Goal: Transaction & Acquisition: Book appointment/travel/reservation

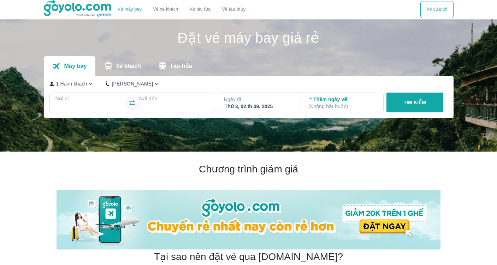
click at [74, 103] on div at bounding box center [90, 107] width 69 height 8
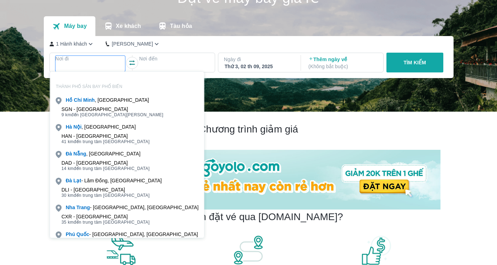
scroll to position [41, 0]
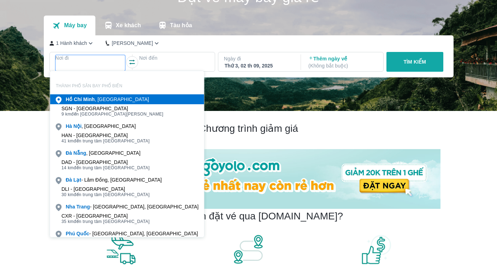
click at [83, 102] on div "[PERSON_NAME] , [GEOGRAPHIC_DATA]" at bounding box center [107, 99] width 83 height 7
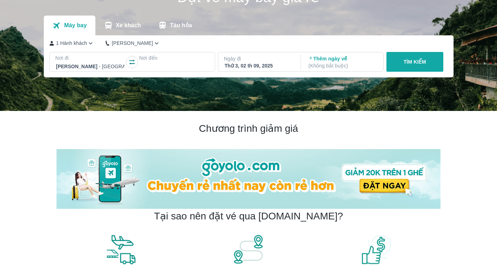
click at [155, 61] on p "Nơi đến" at bounding box center [174, 57] width 70 height 7
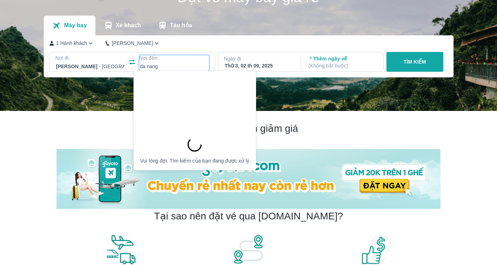
type input "da nang"
click at [237, 61] on p "Ngày đi" at bounding box center [259, 58] width 70 height 7
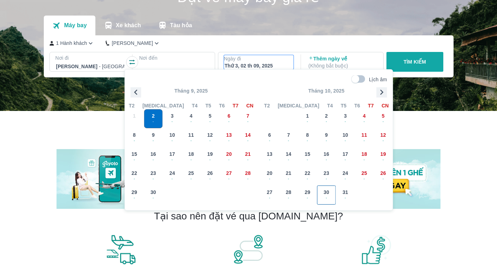
click at [328, 192] on span "30" at bounding box center [327, 192] width 6 height 7
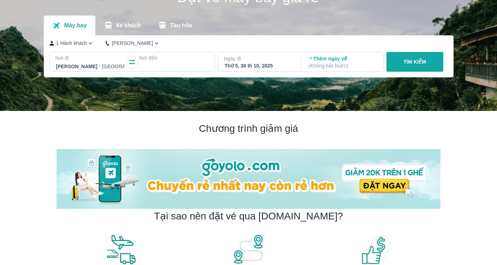
click at [149, 59] on p "Nơi đến" at bounding box center [174, 57] width 70 height 7
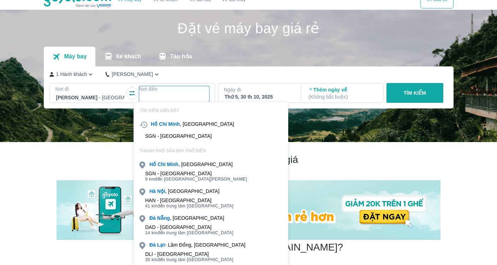
scroll to position [0, 0]
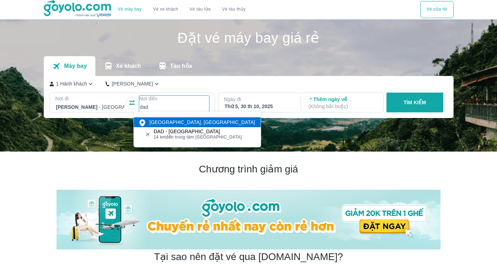
type input "dad"
click at [177, 123] on div "[GEOGRAPHIC_DATA], [GEOGRAPHIC_DATA]" at bounding box center [202, 122] width 106 height 7
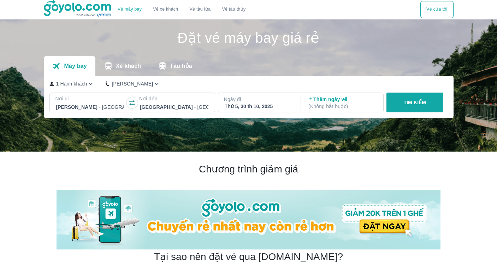
click at [392, 105] on button "TÌM KIẾM" at bounding box center [414, 103] width 57 height 20
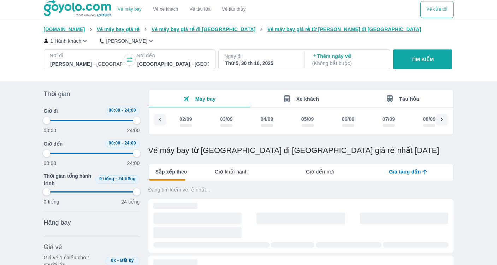
scroll to position [0, 2301]
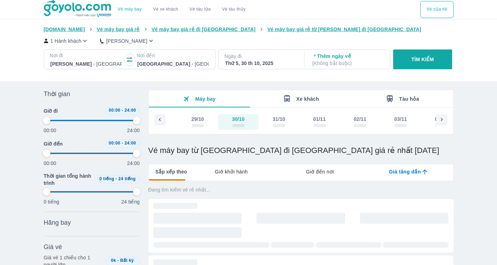
type input "97.9166666666667"
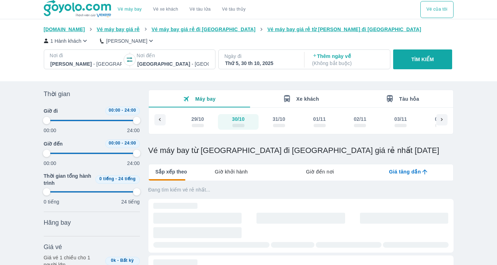
type input "97.9166666666667"
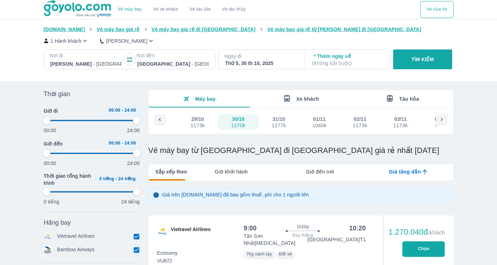
type input "97.9166666666667"
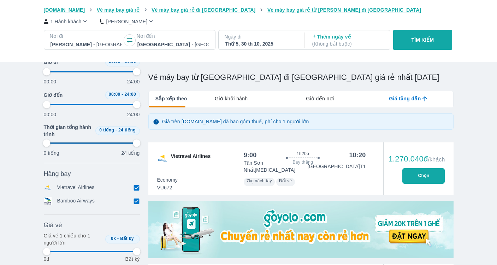
type input "97.9166666666667"
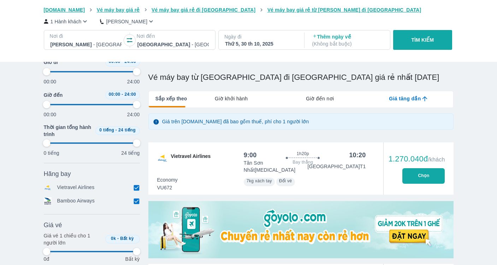
type input "97.9166666666667"
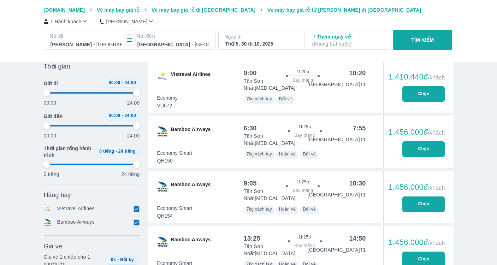
type input "97.9166666666667"
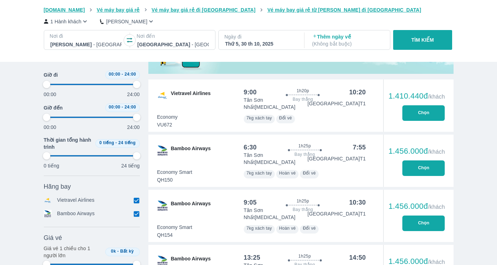
type input "97.9166666666667"
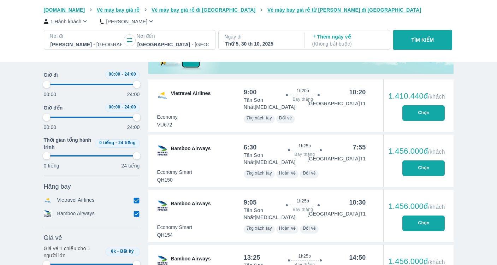
type input "97.9166666666667"
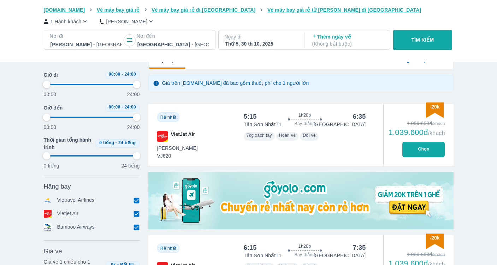
scroll to position [0, 0]
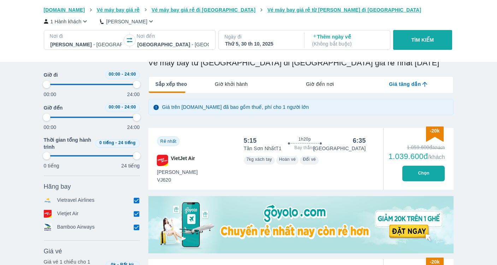
type input "97.9166666666667"
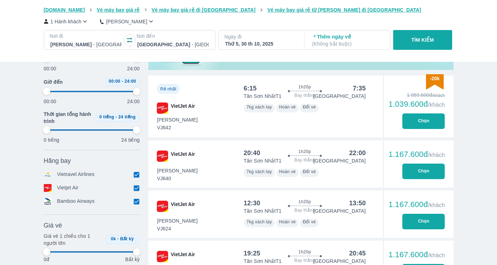
scroll to position [226, 0]
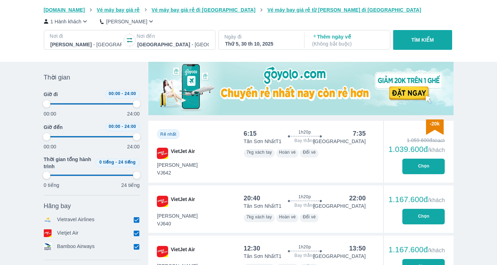
type input "97.9166666666667"
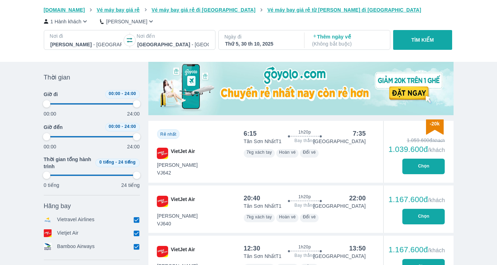
type input "97.9166666666667"
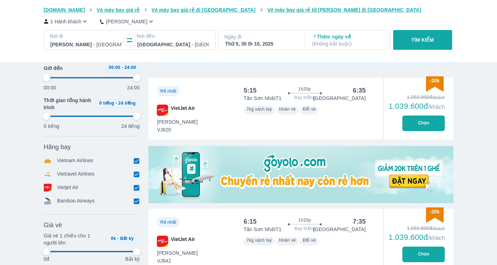
type input "97.9166666666667"
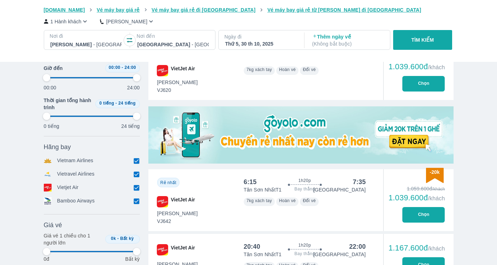
type input "97.9166666666667"
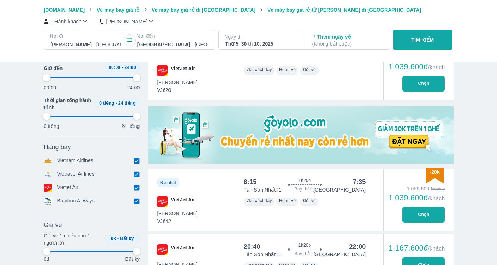
type input "97.9166666666667"
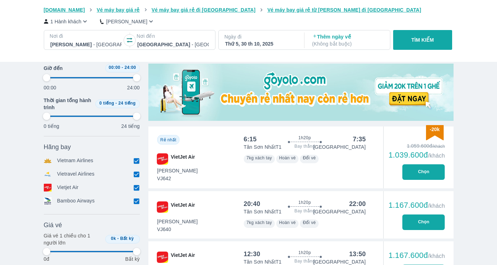
scroll to position [222, 0]
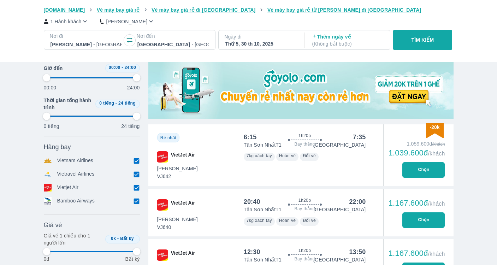
type input "97.9166666666667"
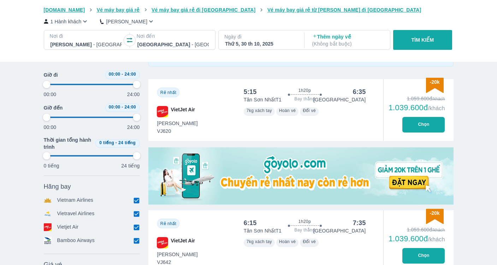
type input "97.9166666666667"
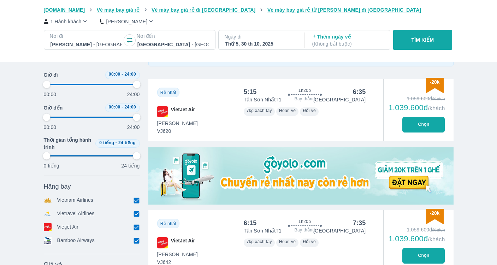
type input "97.9166666666667"
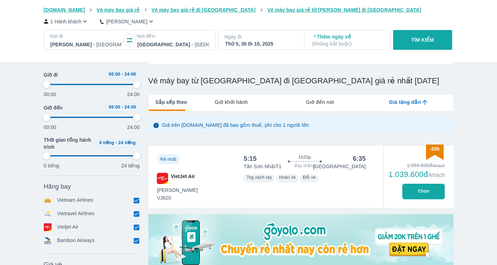
type input "97.9166666666667"
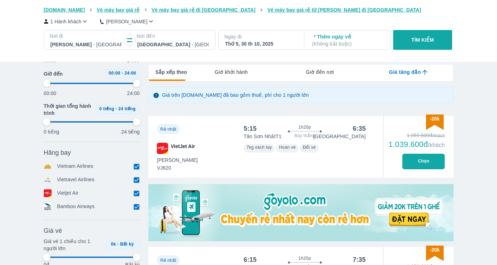
scroll to position [105, 0]
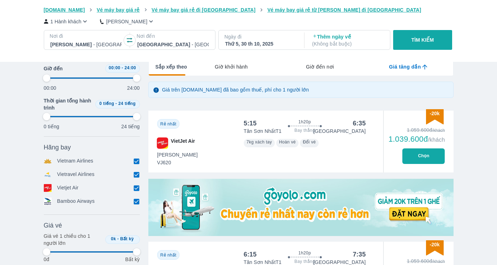
click at [354, 38] on p "Thêm ngày về ( Không bắt buộc )" at bounding box center [347, 40] width 71 height 14
type input "97.9166666666667"
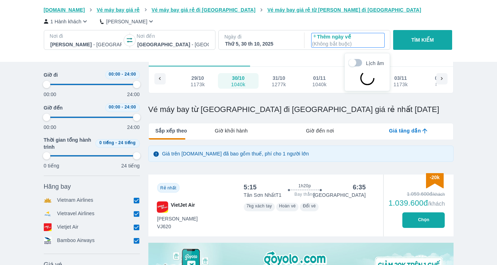
scroll to position [41, 0]
type input "97.9166666666667"
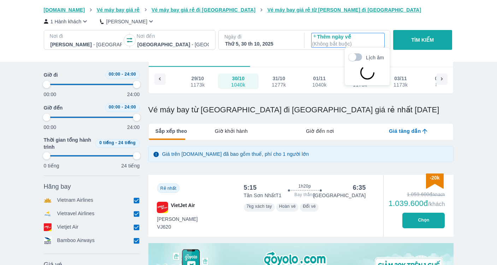
type input "97.9166666666667"
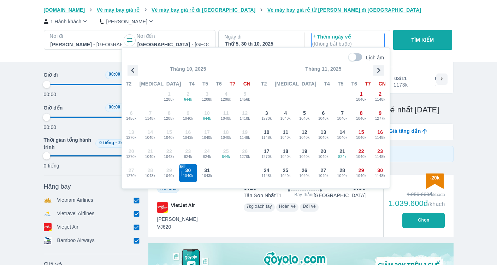
type input "97.9166666666667"
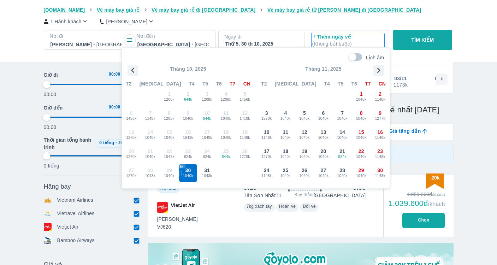
type input "97.9166666666667"
click at [379, 94] on span "2" at bounding box center [380, 93] width 3 height 7
type input "97.9166666666667"
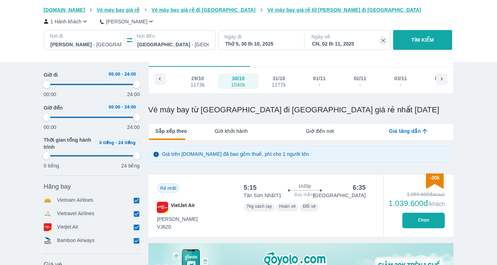
type input "97.9166666666667"
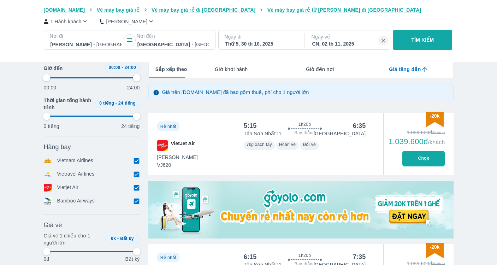
type input "97.9166666666667"
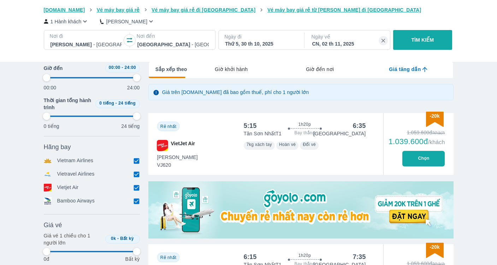
type input "97.9166666666667"
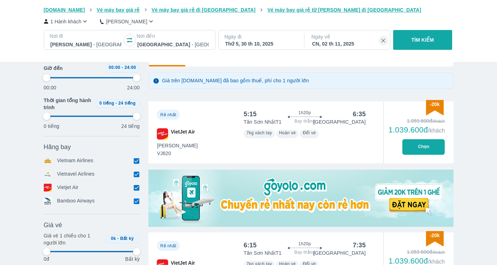
type input "97.9166666666667"
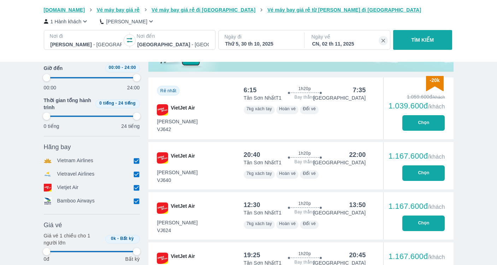
scroll to position [272, 0]
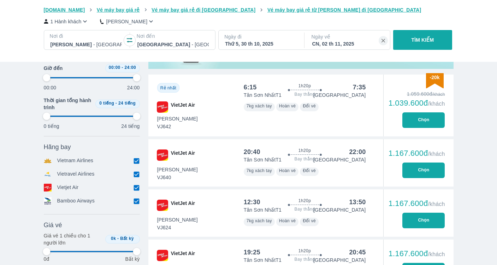
type input "97.9166666666667"
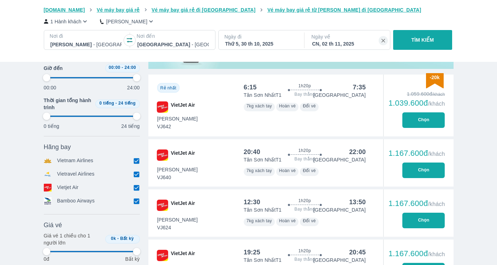
type input "97.9166666666667"
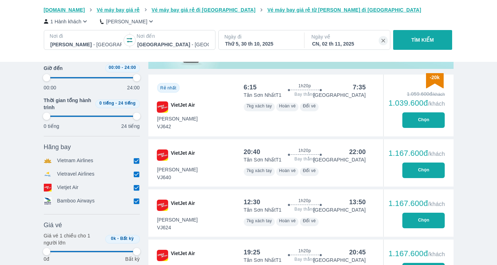
type input "97.9166666666667"
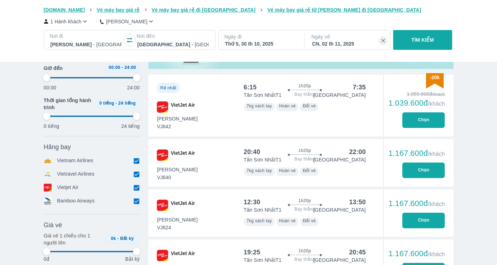
type input "97.9166666666667"
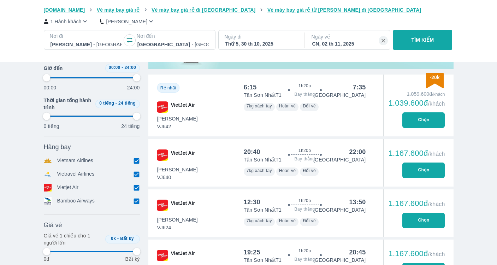
type input "97.9166666666667"
click at [429, 122] on button "Chọn" at bounding box center [423, 120] width 42 height 16
type input "97.9166666666667"
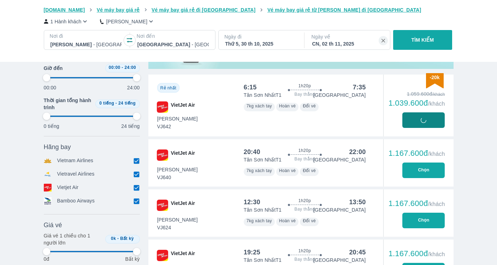
type input "97.9166666666667"
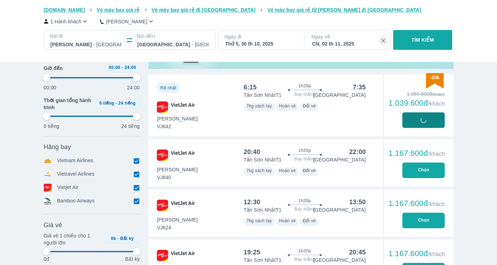
type input "97.9166666666667"
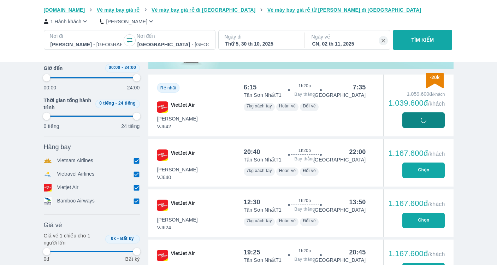
type input "97.9166666666667"
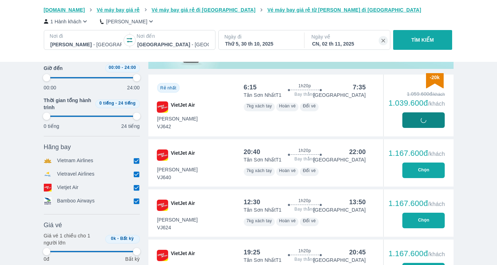
type input "97.9166666666667"
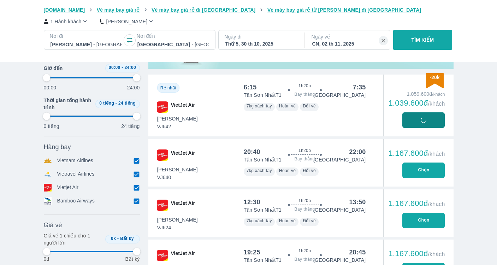
type input "97.9166666666667"
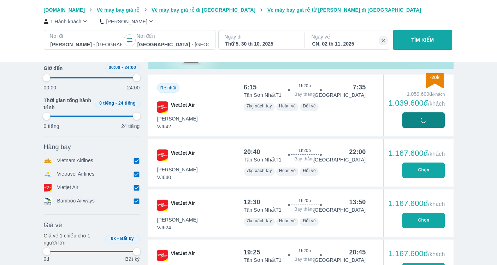
type input "97.9166666666667"
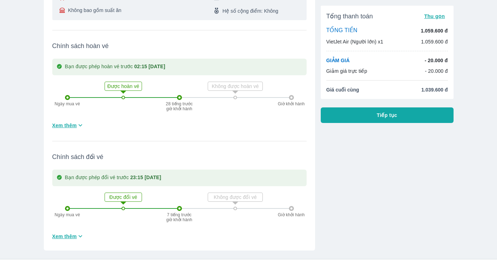
scroll to position [167, 0]
click at [76, 129] on span "Xem thêm" at bounding box center [64, 126] width 25 height 7
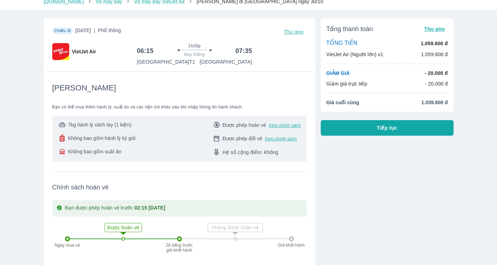
scroll to position [0, 0]
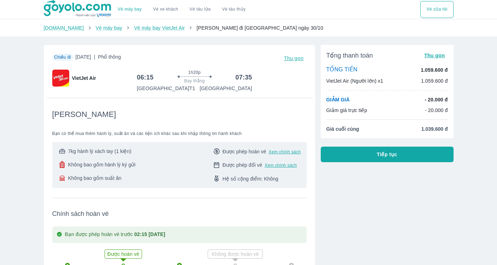
click at [375, 151] on button "Tiếp tục" at bounding box center [387, 155] width 133 height 16
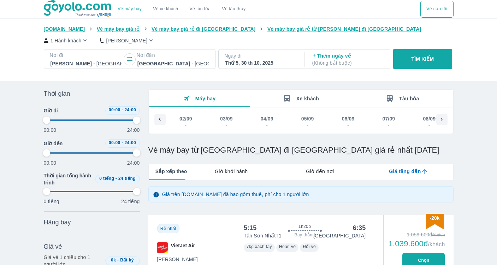
scroll to position [0, 2301]
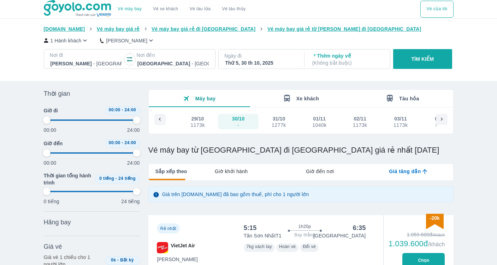
type input "97.9166666666667"
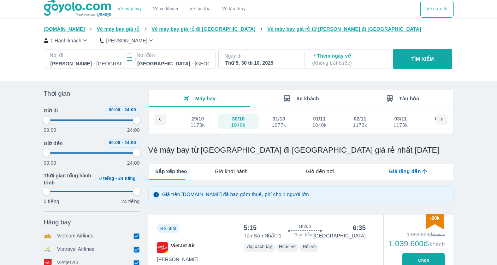
type input "97.9166666666667"
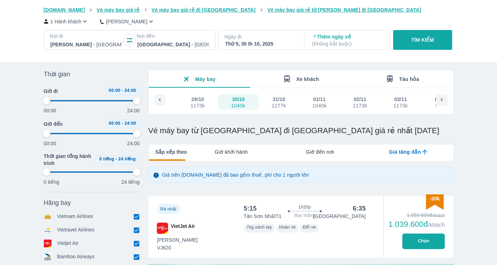
type input "97.9166666666667"
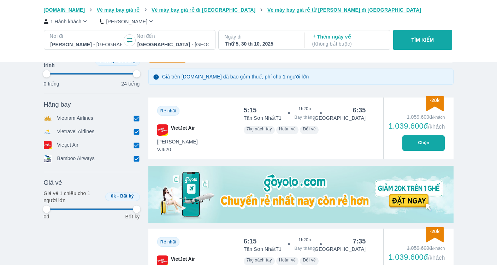
type input "97.9166666666667"
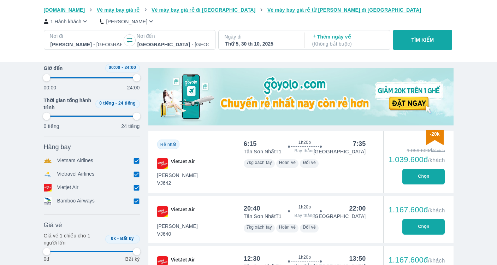
type input "97.9166666666667"
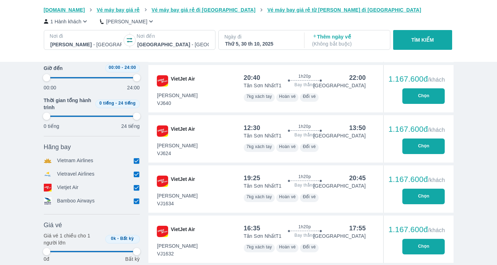
click at [333, 36] on p "Thêm ngày về ( Không bắt buộc )" at bounding box center [347, 40] width 71 height 14
type input "97.9166666666667"
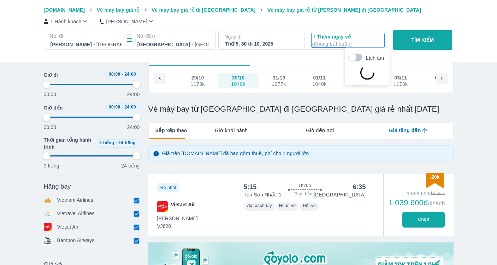
scroll to position [41, 0]
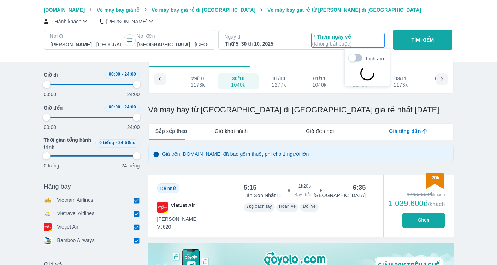
type input "97.9166666666667"
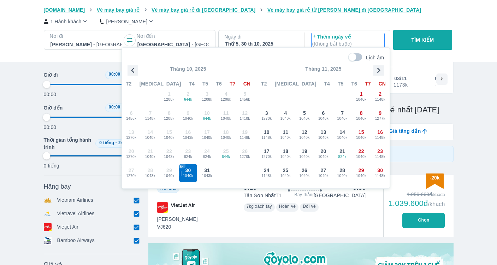
type input "97.9166666666667"
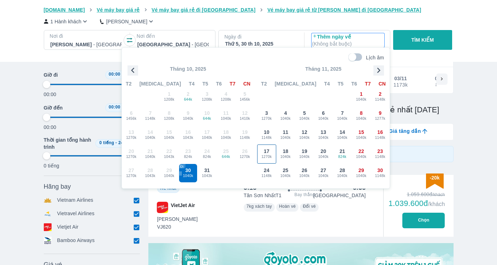
type input "97.9166666666667"
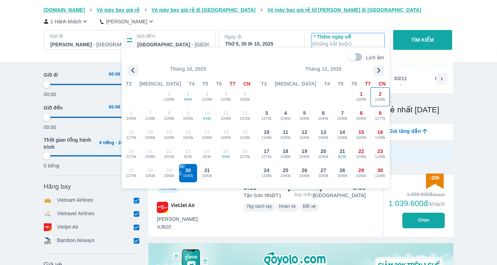
type input "97.9166666666667"
click at [379, 91] on span "2" at bounding box center [380, 93] width 3 height 7
type input "97.9166666666667"
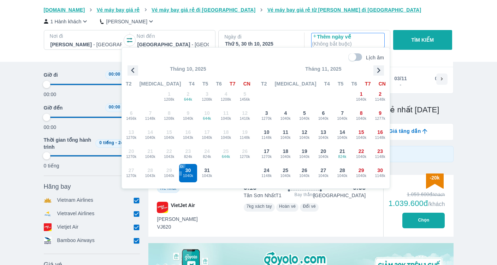
type input "97.9166666666667"
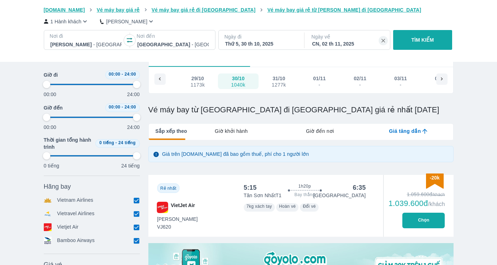
type input "97.9166666666667"
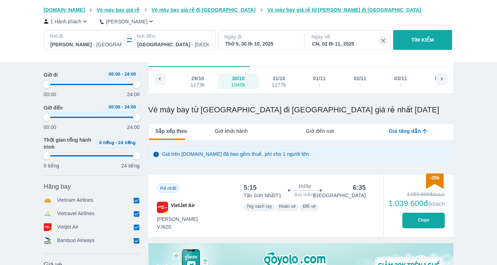
type input "97.9166666666667"
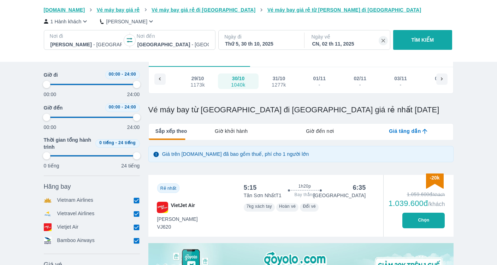
type input "97.9166666666667"
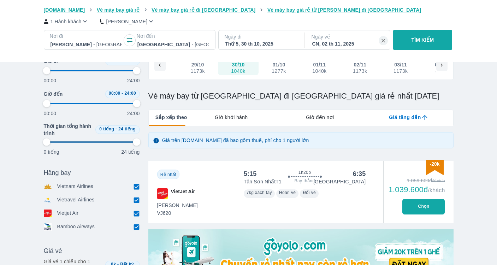
scroll to position [0, 0]
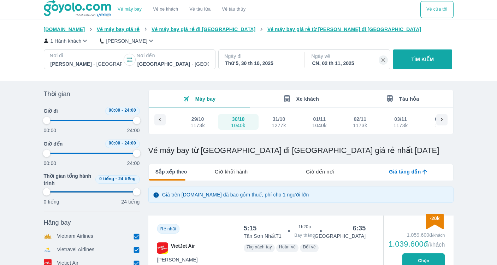
type input "97.9166666666667"
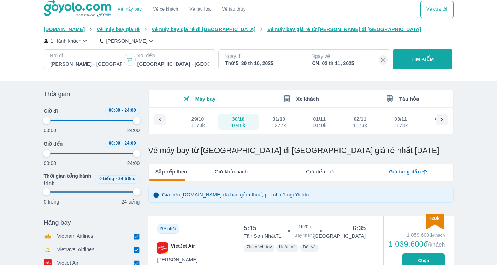
type input "97.9166666666667"
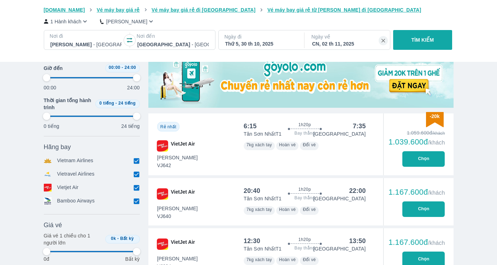
scroll to position [235, 0]
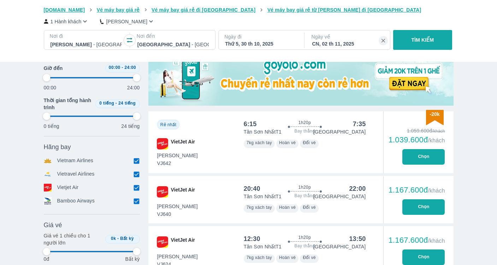
click at [85, 23] on icon "button" at bounding box center [84, 21] width 7 height 7
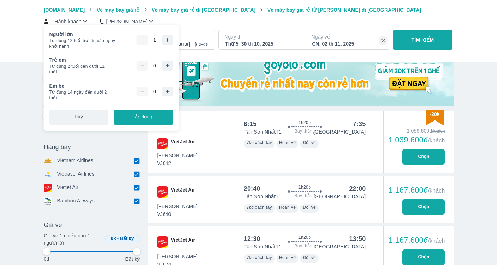
click at [172, 45] on button "button" at bounding box center [167, 40] width 11 height 10
click at [428, 34] on button "TÌM KIẾM" at bounding box center [422, 40] width 59 height 20
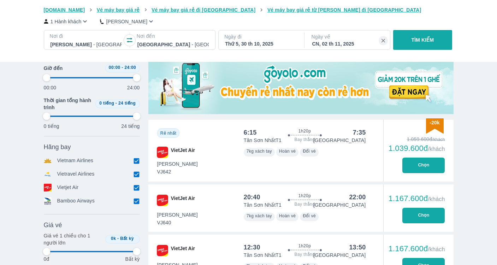
scroll to position [258, 0]
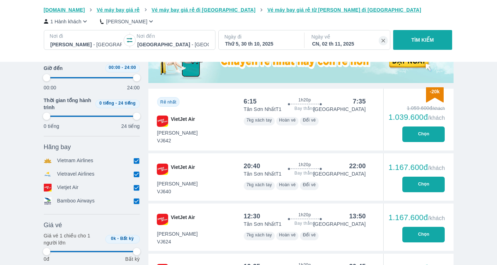
click at [425, 135] on button "Chọn" at bounding box center [423, 134] width 42 height 16
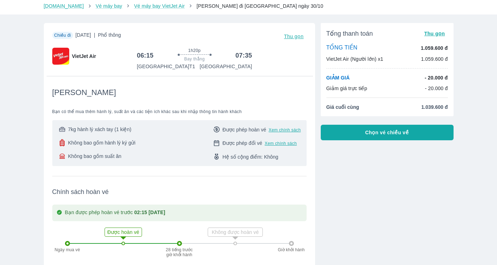
scroll to position [30, 0]
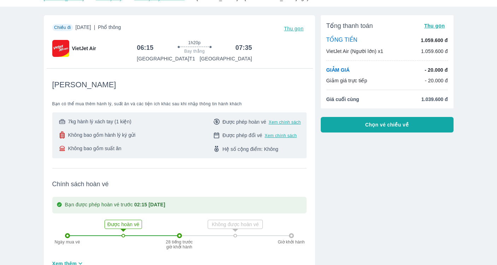
click at [377, 130] on button "Chọn vé chiều về" at bounding box center [387, 125] width 133 height 16
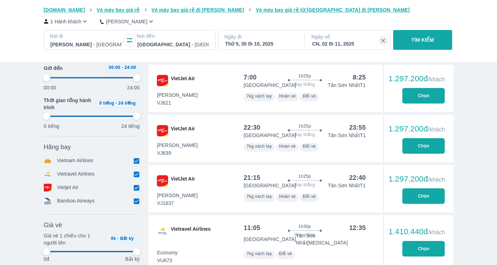
scroll to position [348, 0]
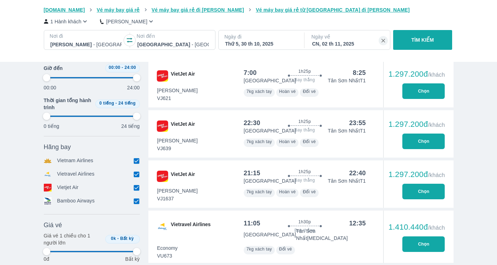
click at [422, 188] on button "Chọn" at bounding box center [423, 192] width 42 height 16
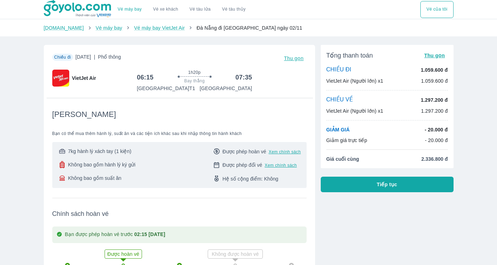
click at [360, 84] on p "VietJet Air (Người lớn) x1" at bounding box center [354, 80] width 57 height 7
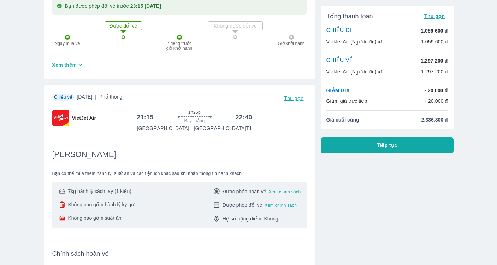
scroll to position [341, 0]
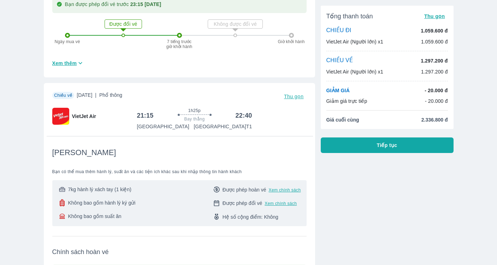
click at [365, 150] on button "Tiếp tục" at bounding box center [387, 145] width 133 height 16
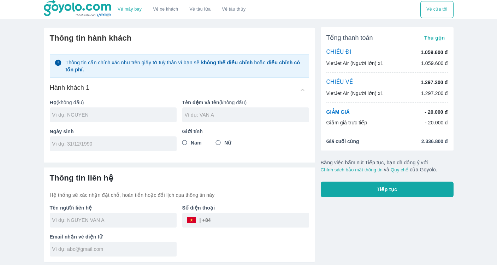
click at [126, 115] on input "text" at bounding box center [114, 114] width 124 height 7
click at [219, 142] on input "Nữ" at bounding box center [218, 142] width 13 height 13
click at [124, 220] on input "text" at bounding box center [114, 220] width 124 height 7
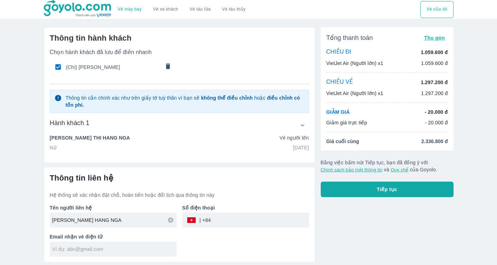
click at [222, 219] on input "tel" at bounding box center [260, 220] width 98 height 17
click at [136, 247] on input "text" at bounding box center [114, 248] width 124 height 7
click at [357, 186] on button "Tiếp tục" at bounding box center [387, 190] width 133 height 16
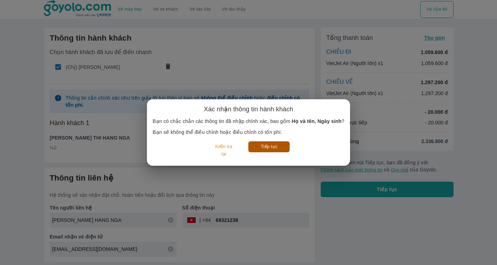
click at [275, 149] on button "Tiếp tục" at bounding box center [268, 146] width 41 height 11
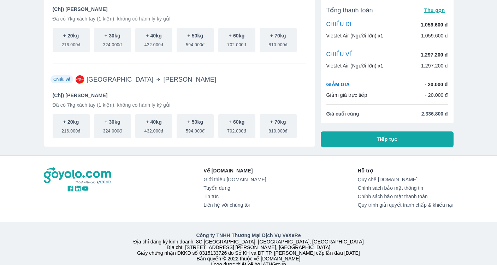
scroll to position [89, 0]
